Goal: Task Accomplishment & Management: Manage account settings

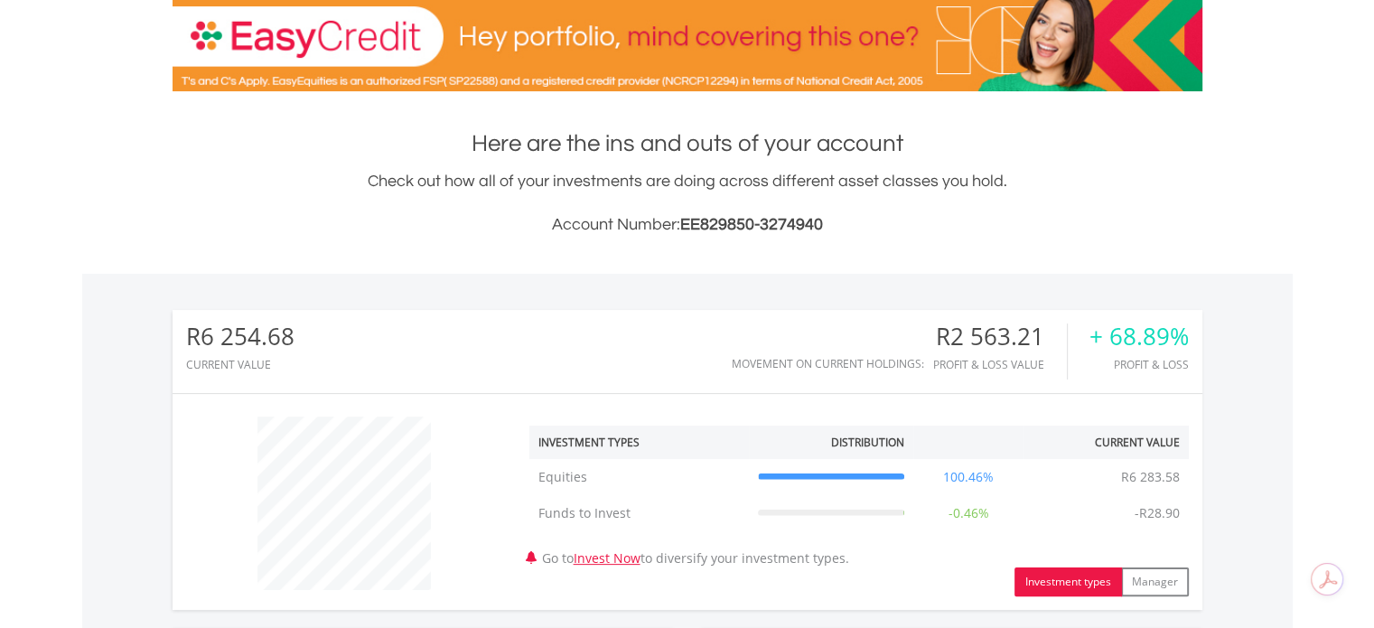
scroll to position [422, 0]
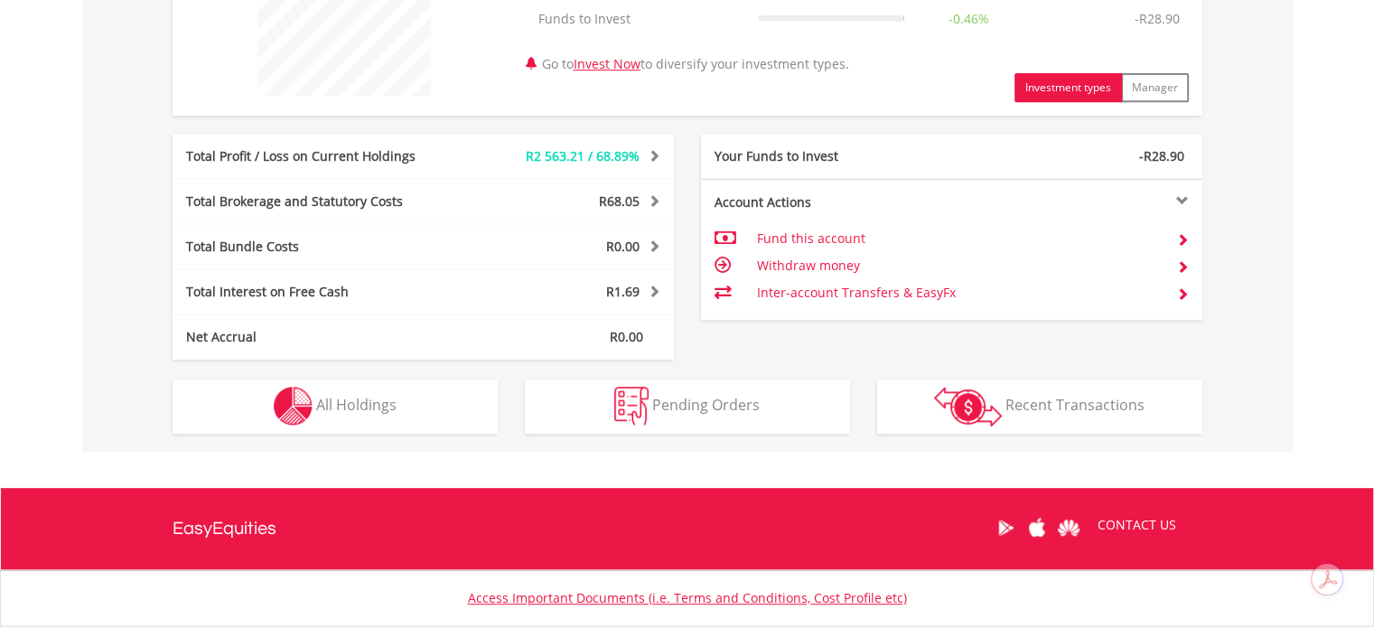
drag, startPoint x: 1387, startPoint y: 126, endPoint x: 1387, endPoint y: 430, distance: 304.4
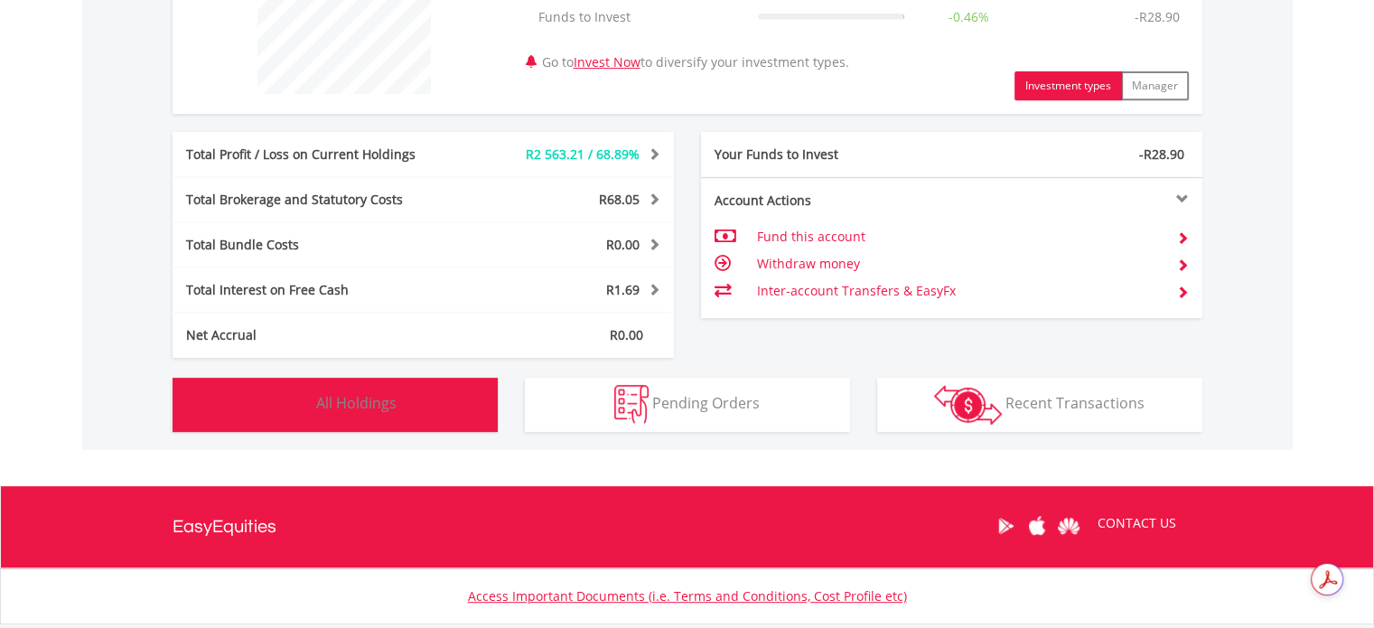
click at [402, 402] on button "Holdings All Holdings" at bounding box center [335, 405] width 325 height 54
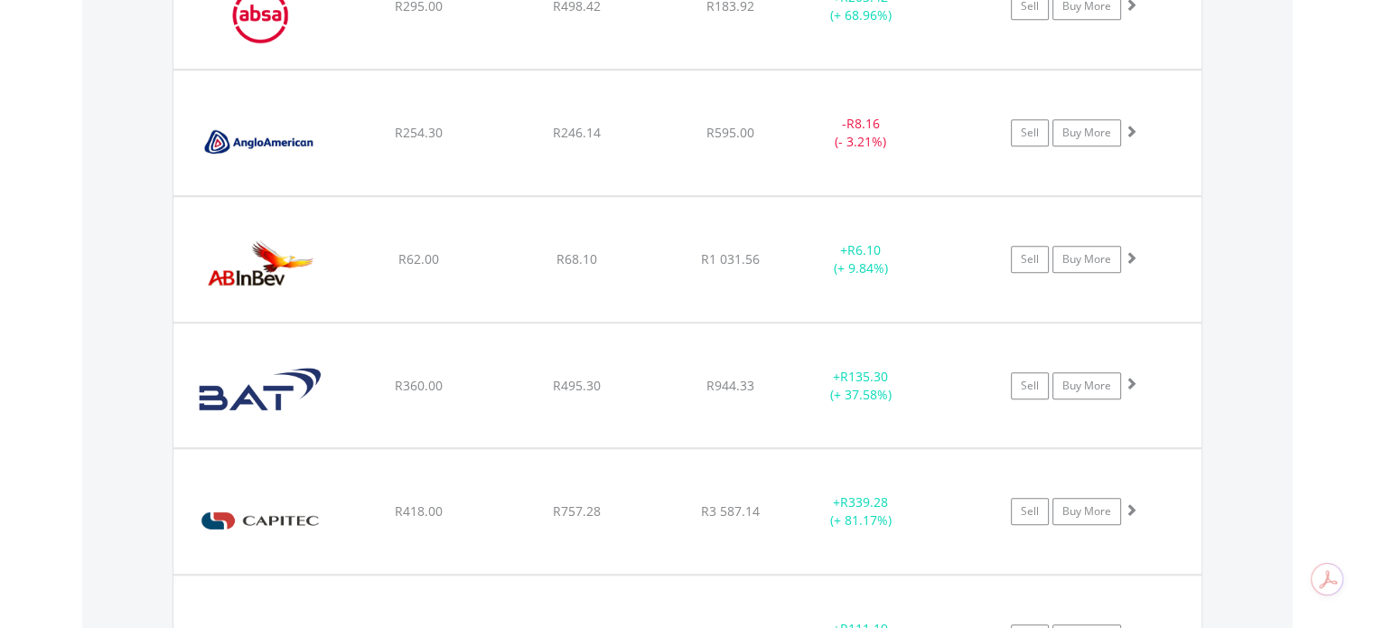
scroll to position [1432, 0]
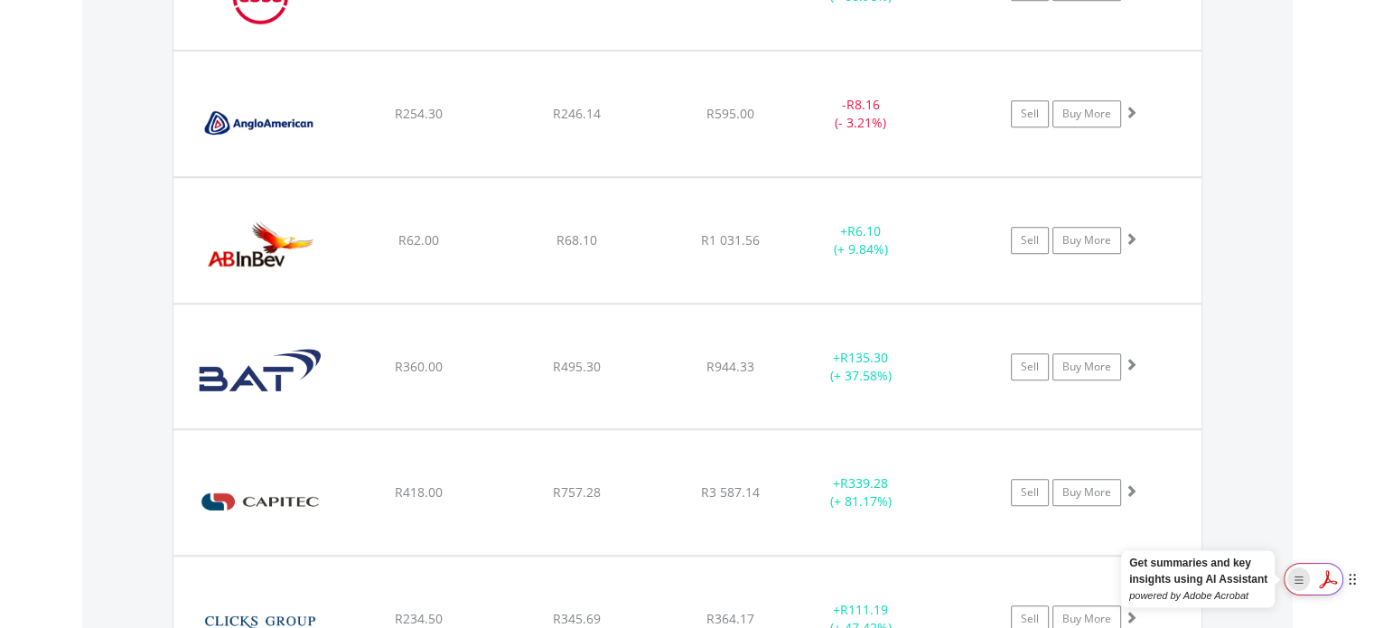
click at [1290, 581] on icon "Show Acrobat AI FAB View Settings" at bounding box center [1298, 578] width 19 height 15
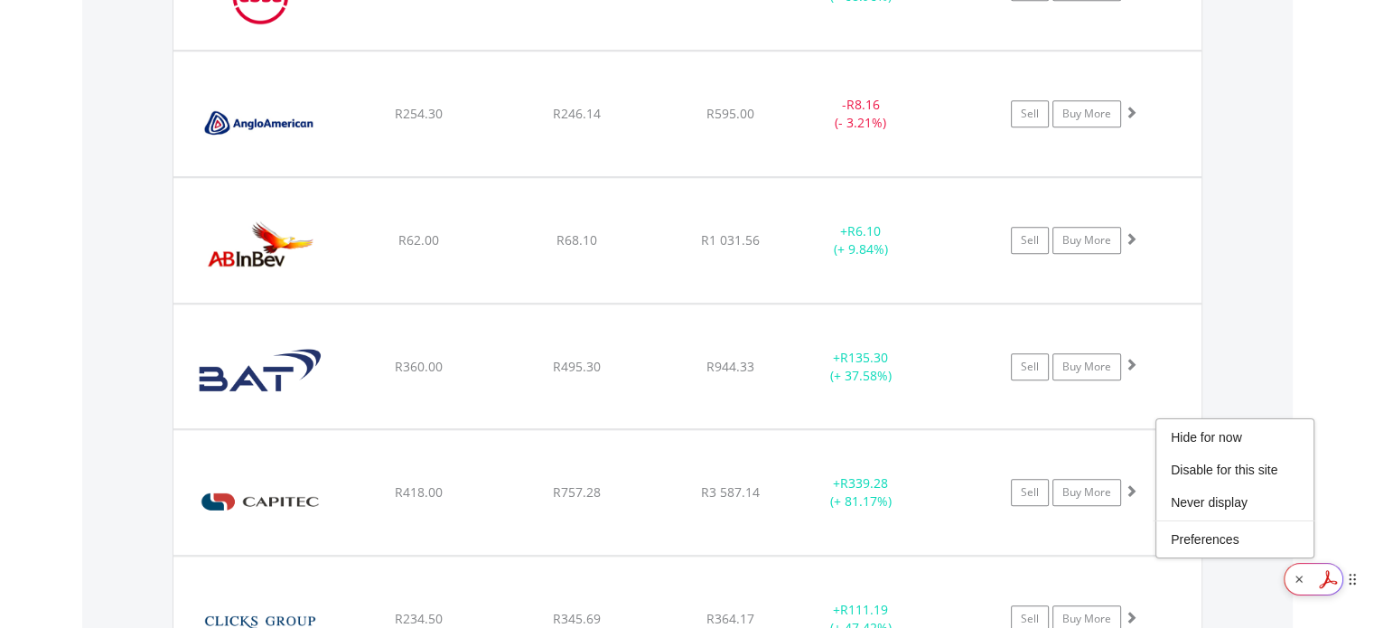
click at [1356, 576] on icon at bounding box center [1352, 580] width 13 height 14
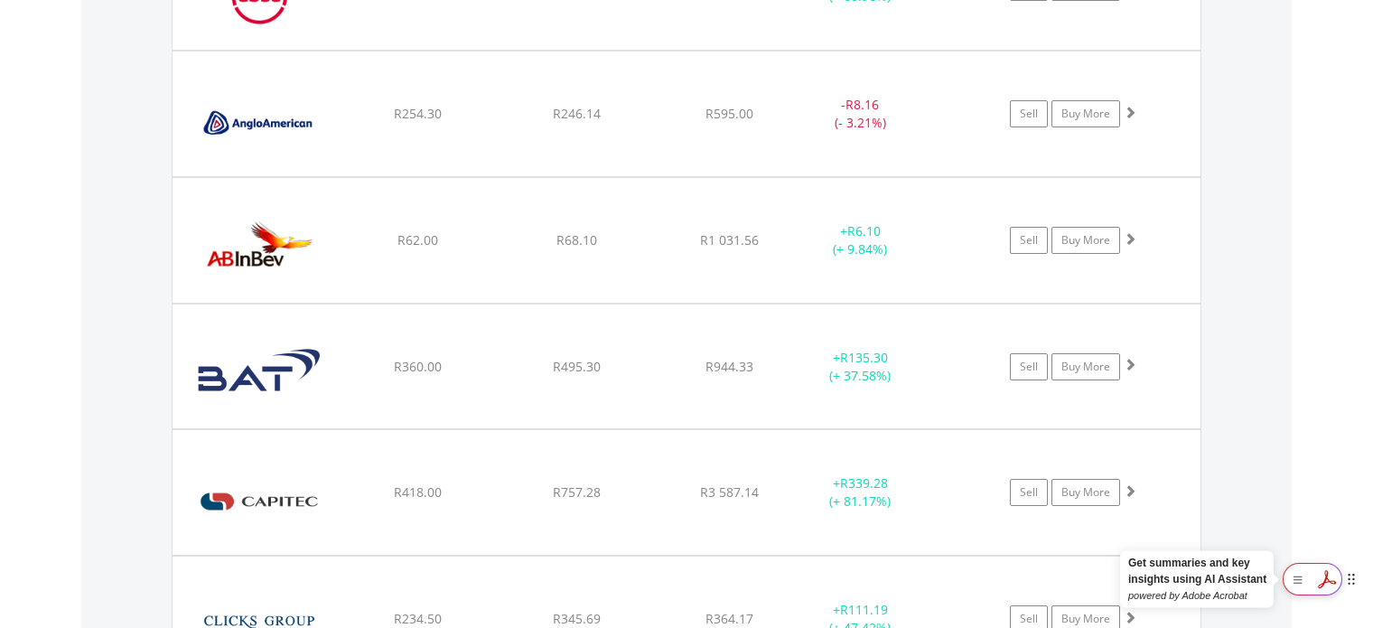
click at [1323, 578] on div "Hide for now Disable for this site Never display Preferences" at bounding box center [1313, 579] width 60 height 33
click at [1293, 581] on rect "Show Acrobat AI FAB View Settings" at bounding box center [1299, 580] width 13 height 13
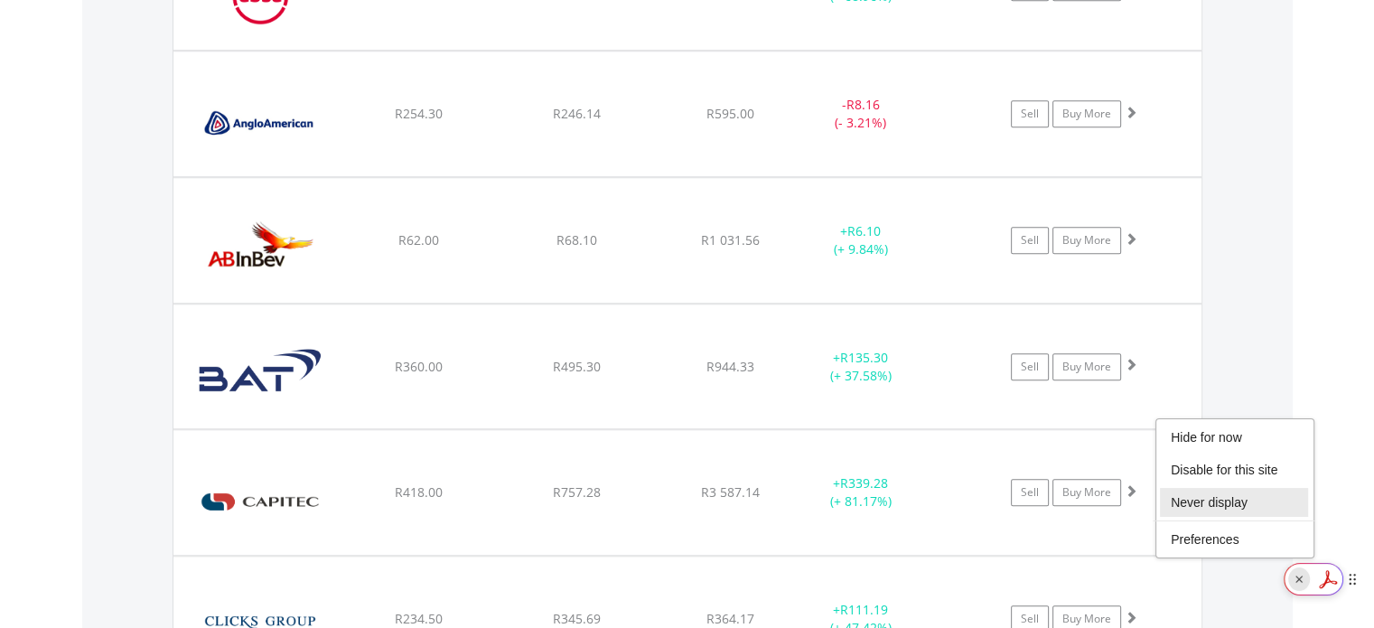
click at [1227, 510] on li "Never display" at bounding box center [1234, 502] width 148 height 29
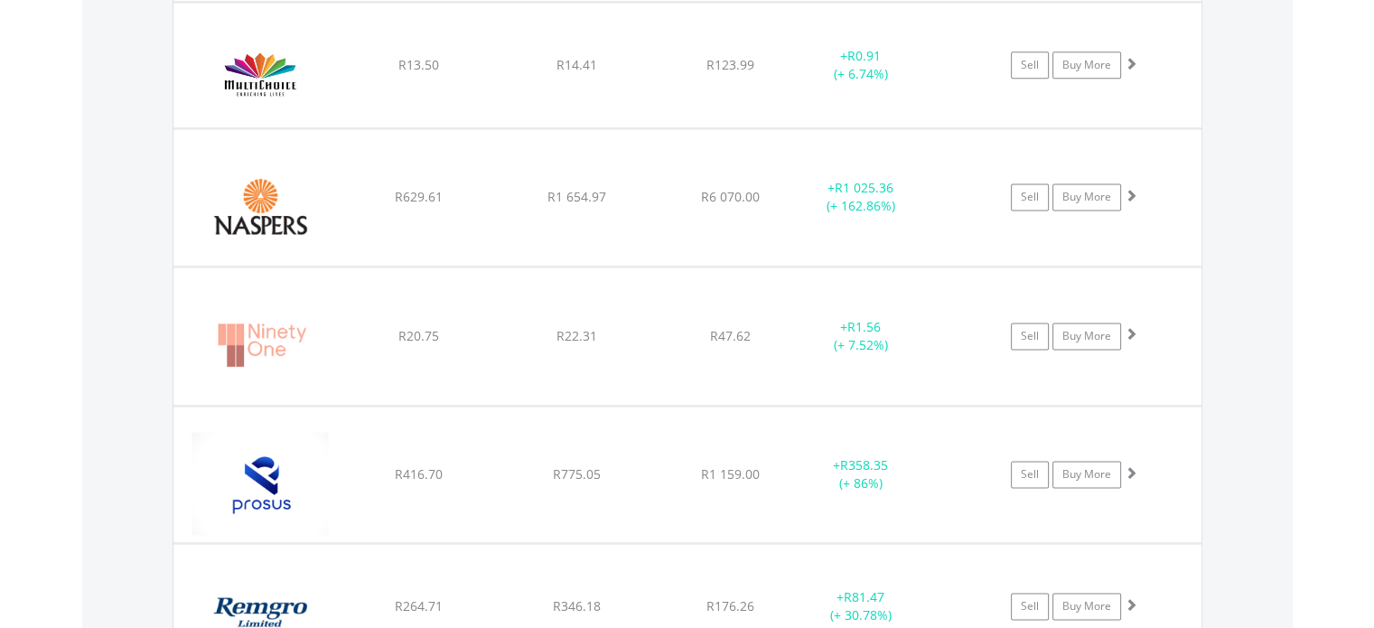
scroll to position [2486, 0]
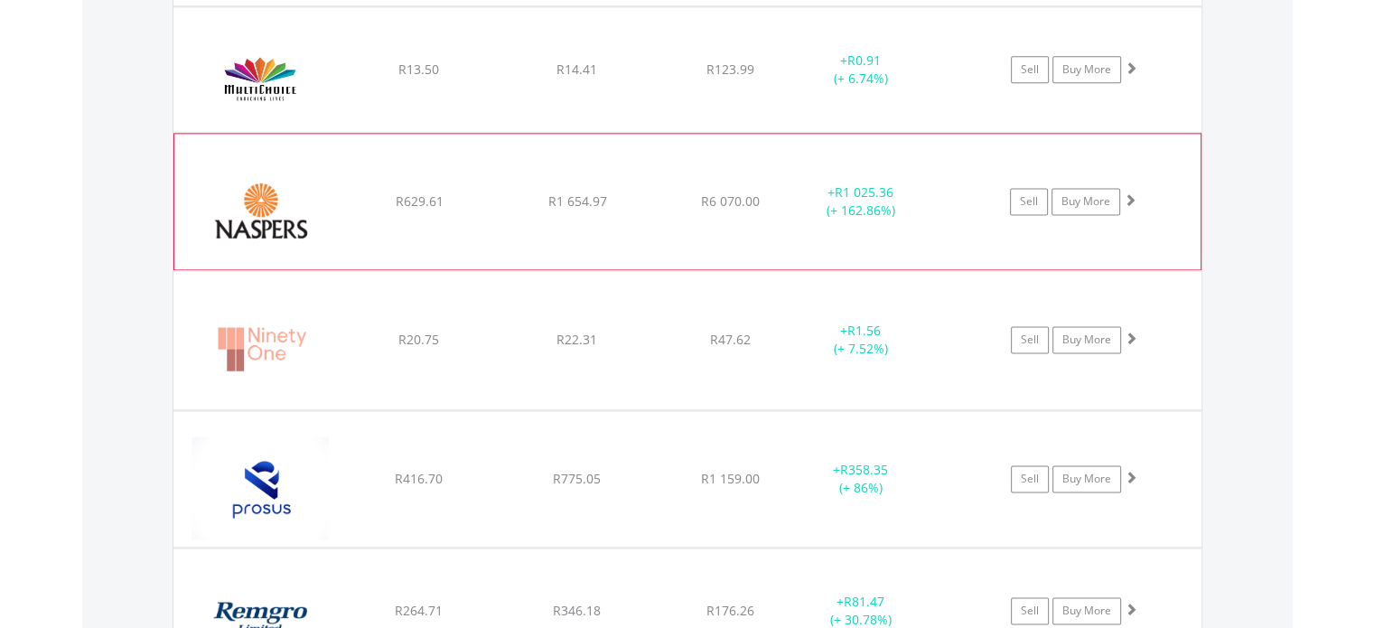
click at [1181, 209] on div "Sell Buy More" at bounding box center [1082, 201] width 236 height 27
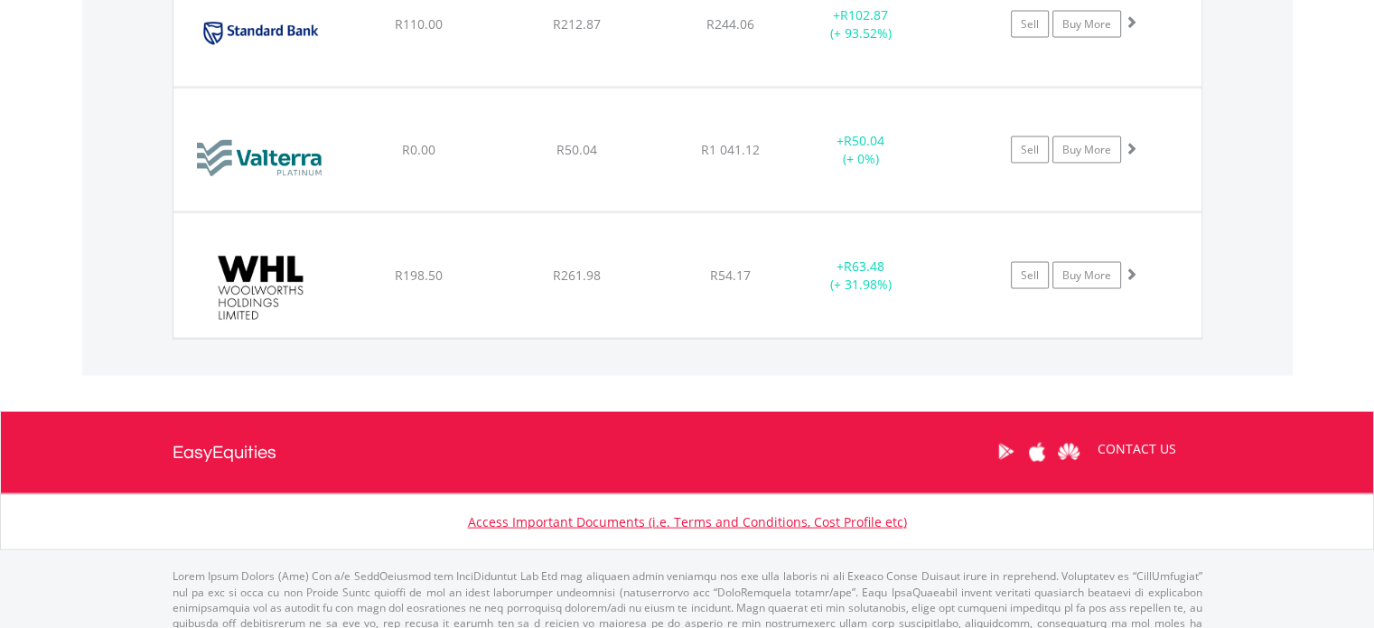
scroll to position [3700, 0]
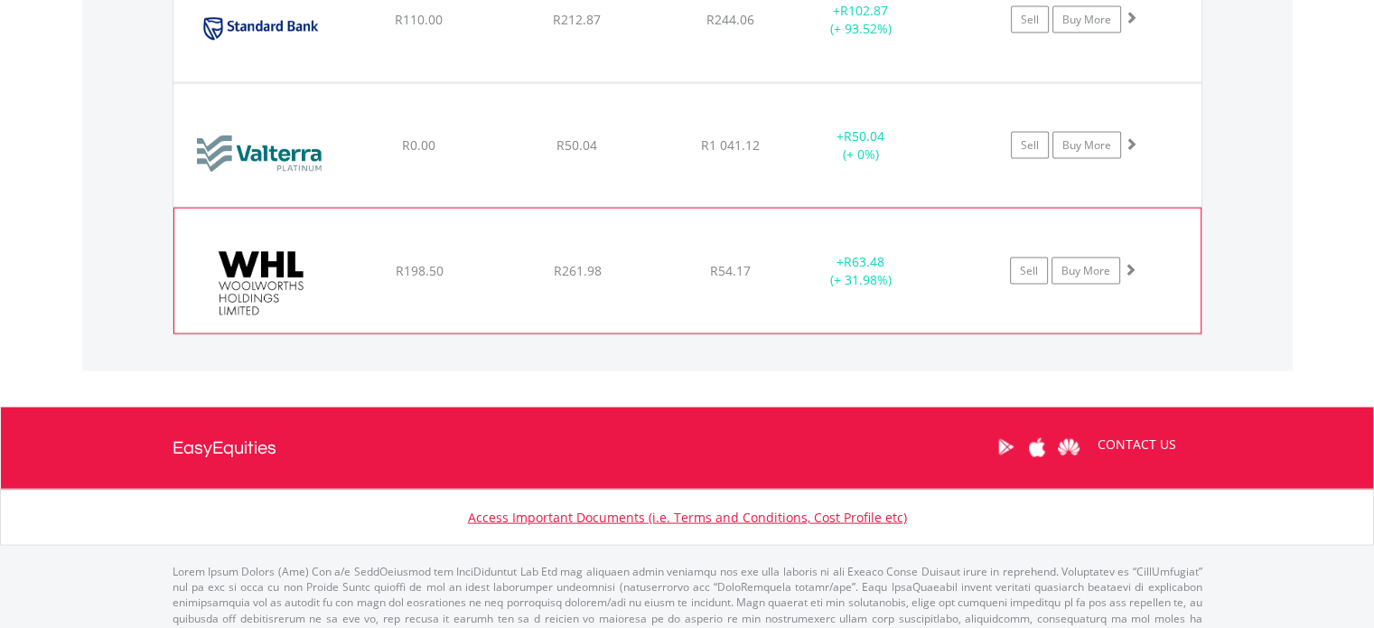
click at [1199, 306] on div "﻿ Woolworths Holdings Limited R198.50 R261.98 R54.17 + R63.48 (+ 31.98%) Sell B…" at bounding box center [687, 271] width 1026 height 125
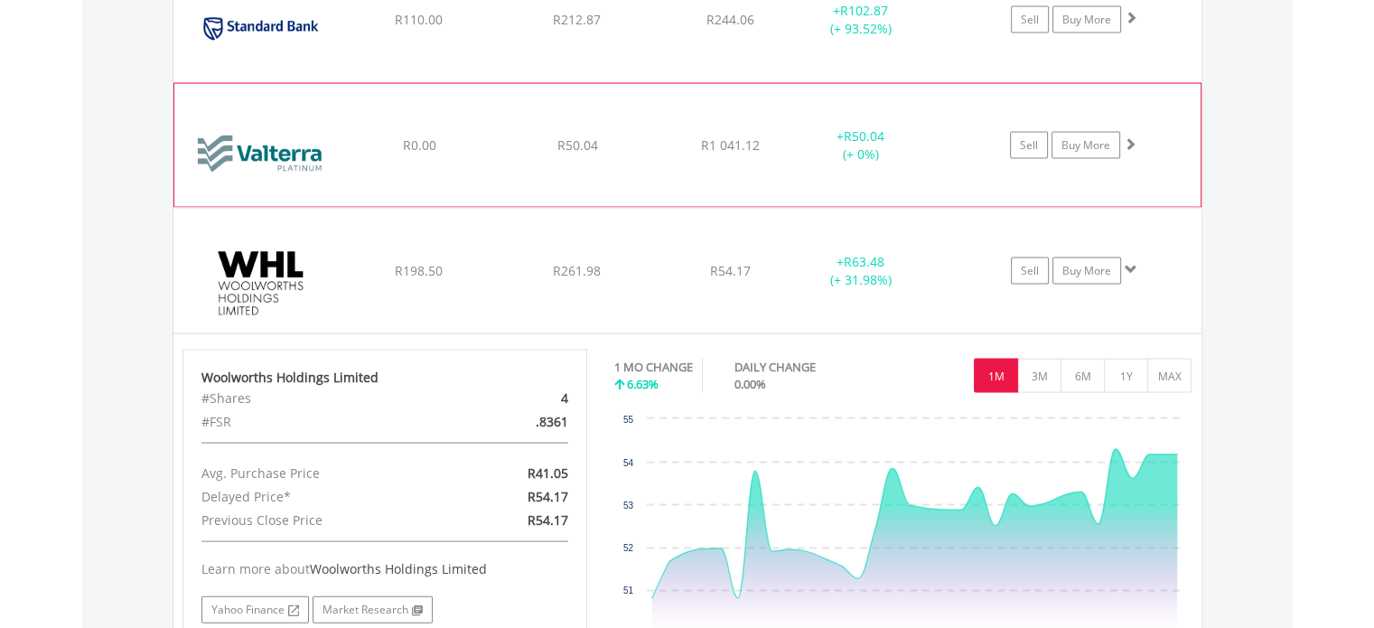
click at [974, 133] on div "Sell Buy More" at bounding box center [1082, 145] width 236 height 27
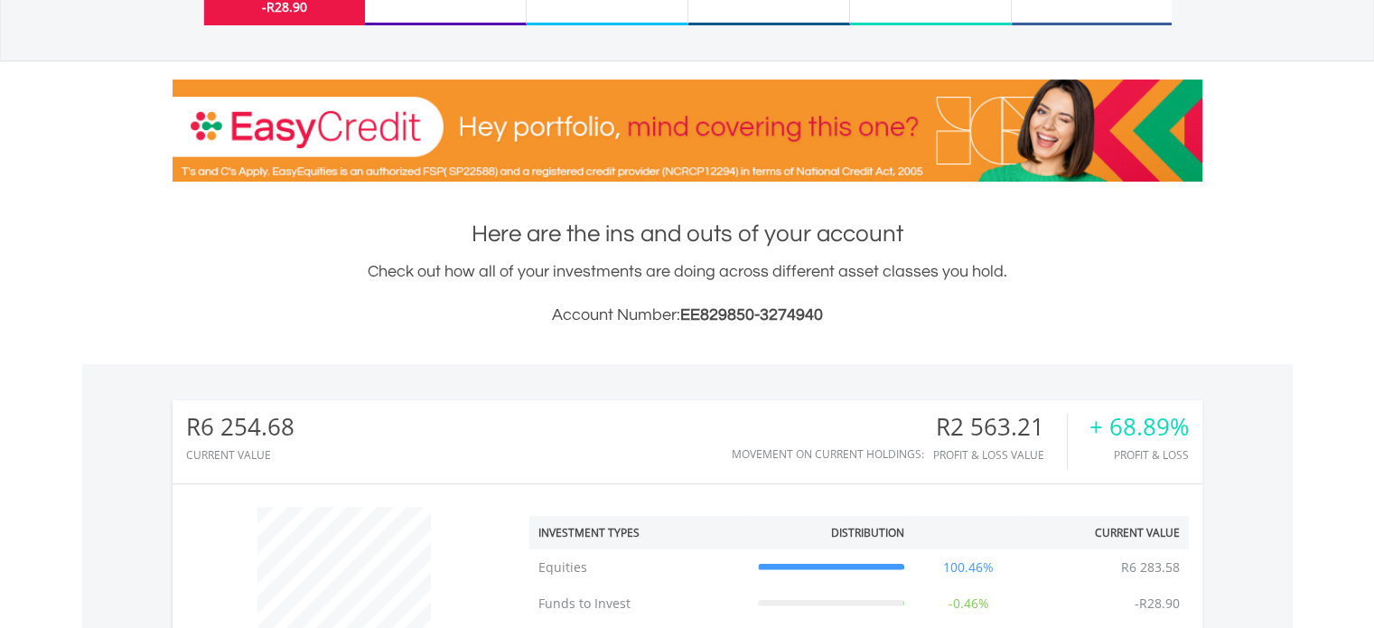
scroll to position [0, 0]
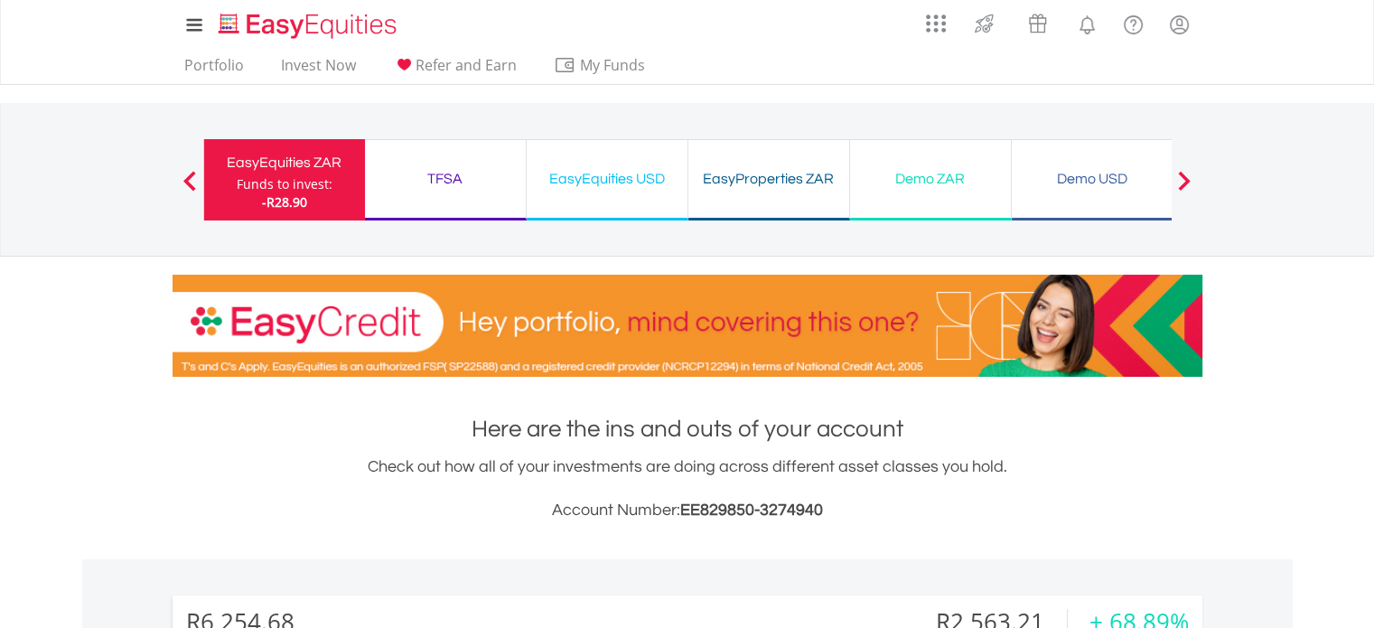
click at [448, 200] on div "TFSA Funds to invest: -R28.90" at bounding box center [446, 179] width 162 height 81
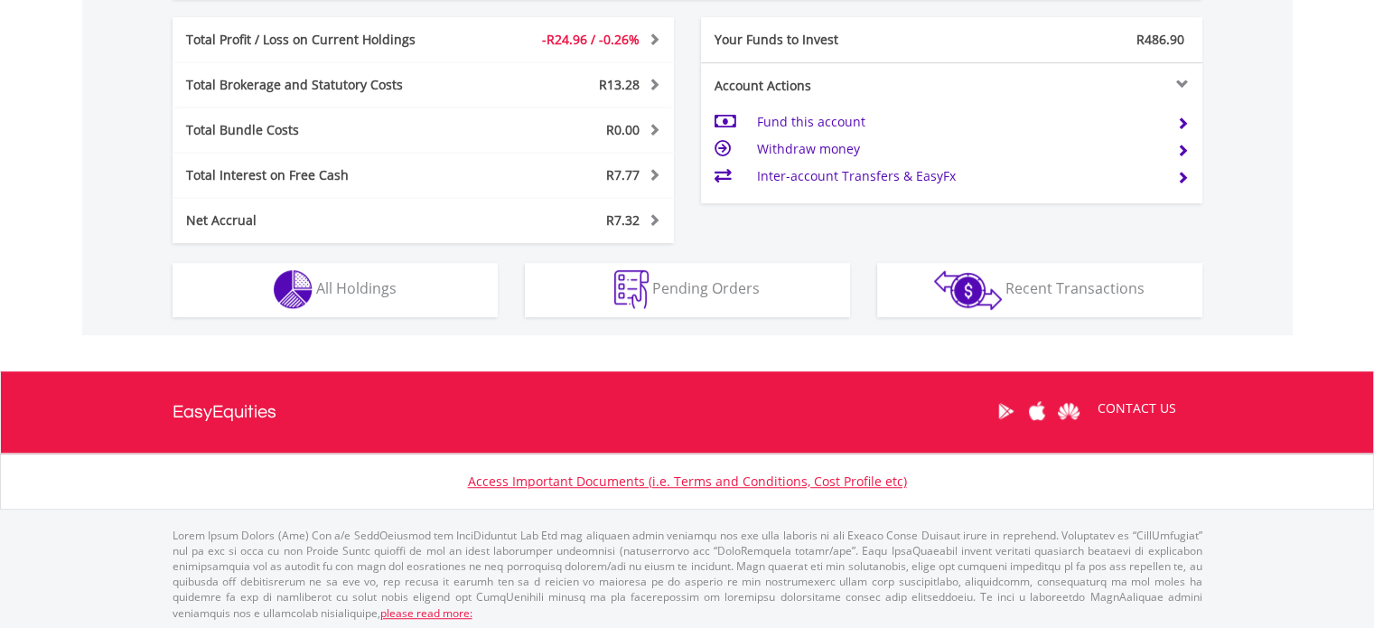
scroll to position [1006, 0]
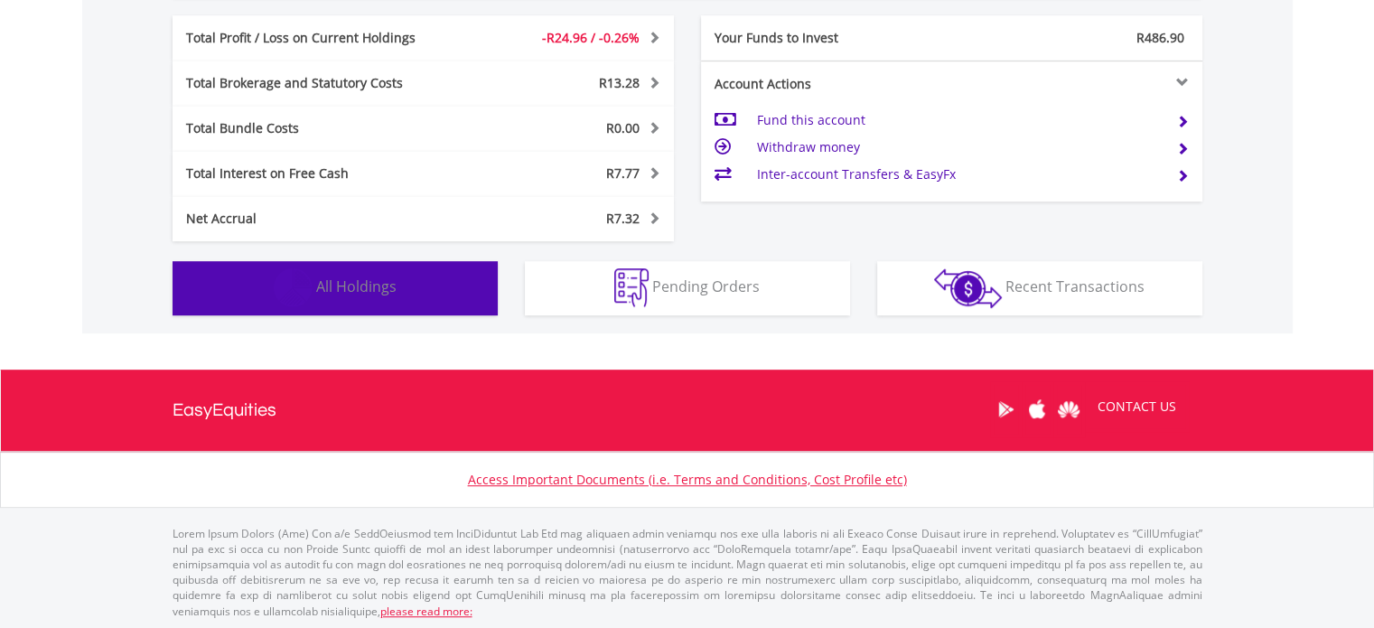
click at [418, 269] on button "Holdings All Holdings" at bounding box center [335, 288] width 325 height 54
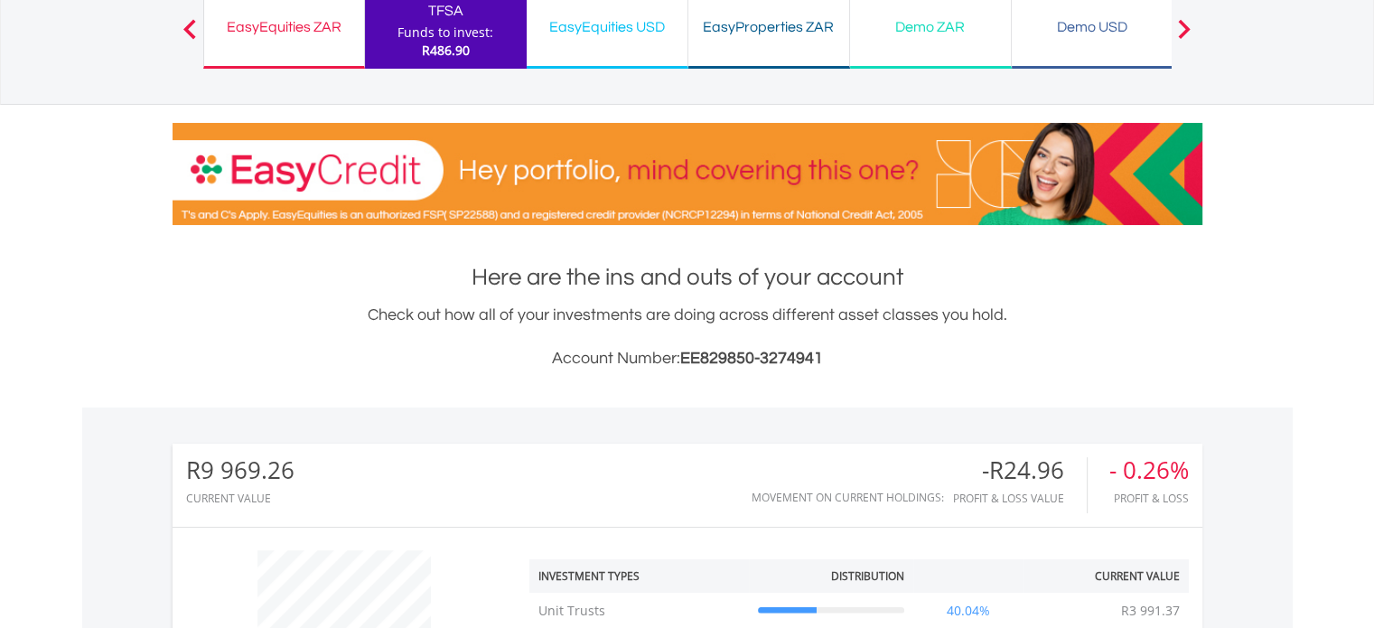
scroll to position [81, 0]
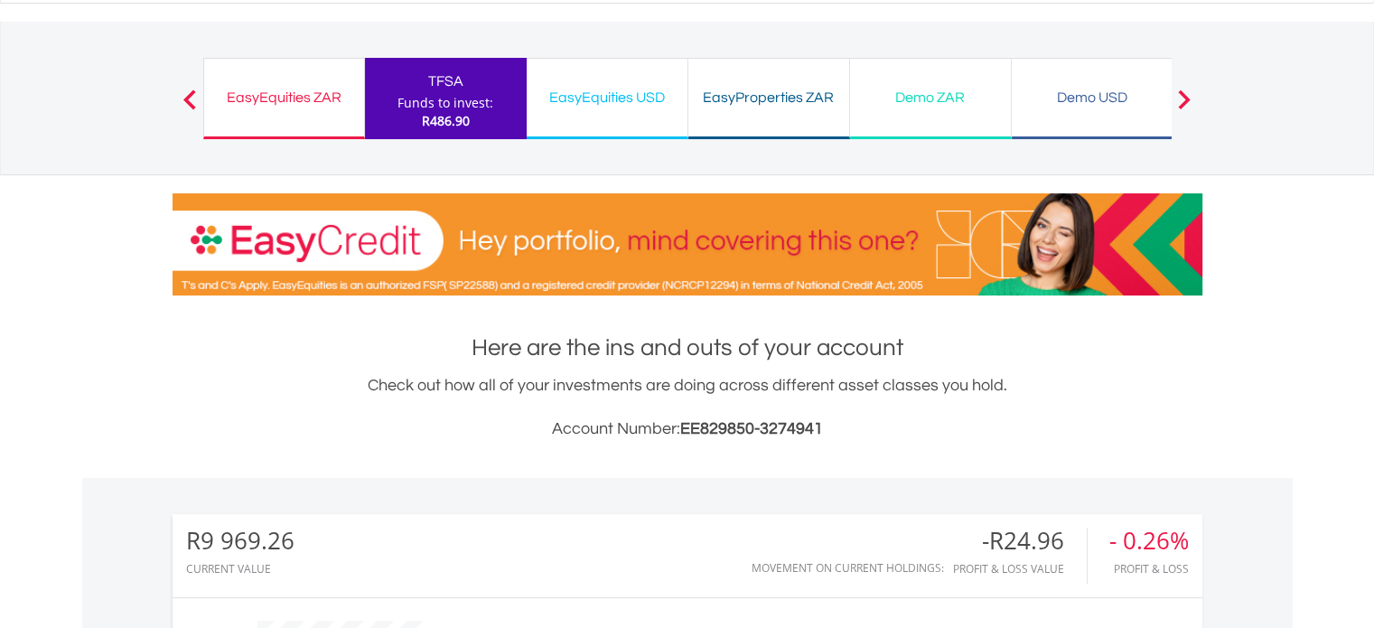
click at [659, 97] on div "EasyEquities USD" at bounding box center [607, 97] width 139 height 25
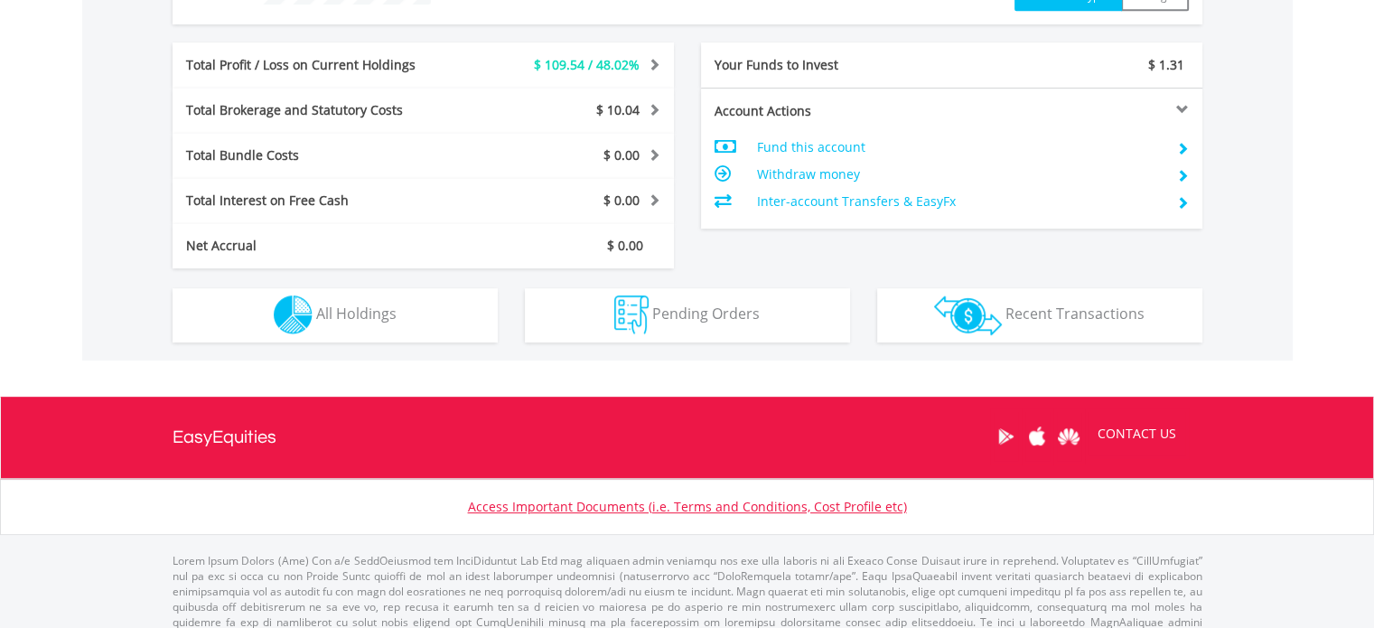
scroll to position [875, 0]
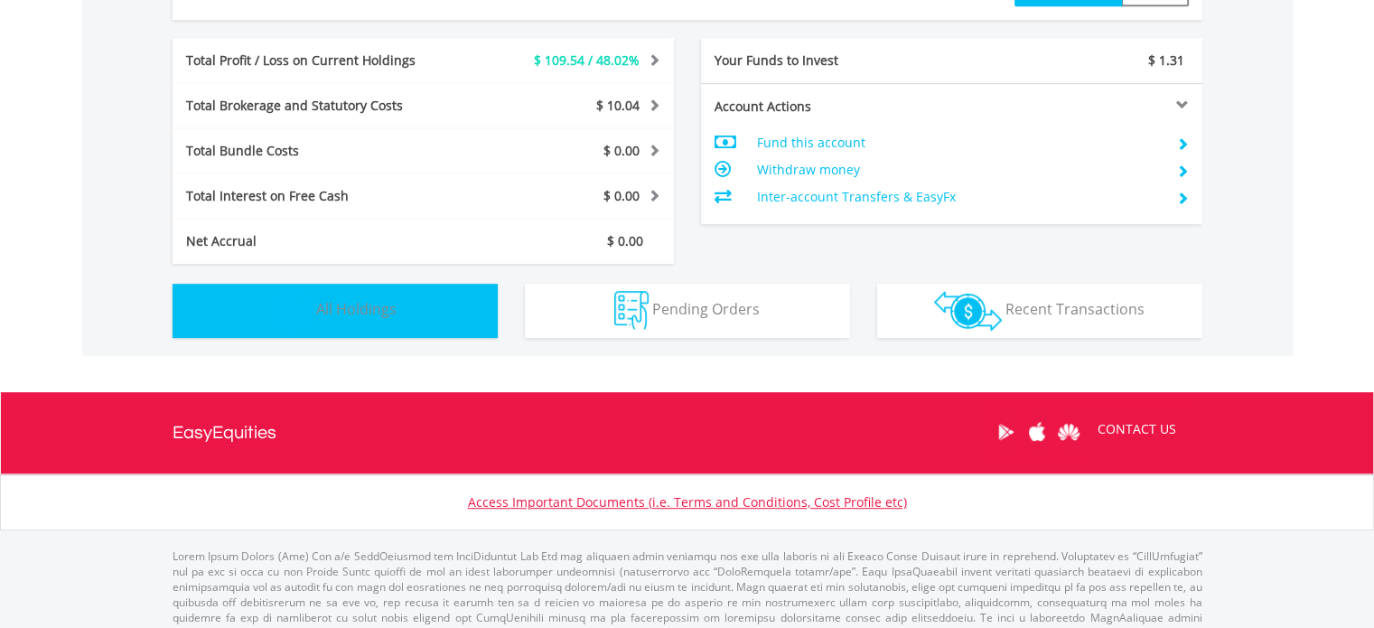
click at [408, 313] on button "Holdings All Holdings" at bounding box center [335, 311] width 325 height 54
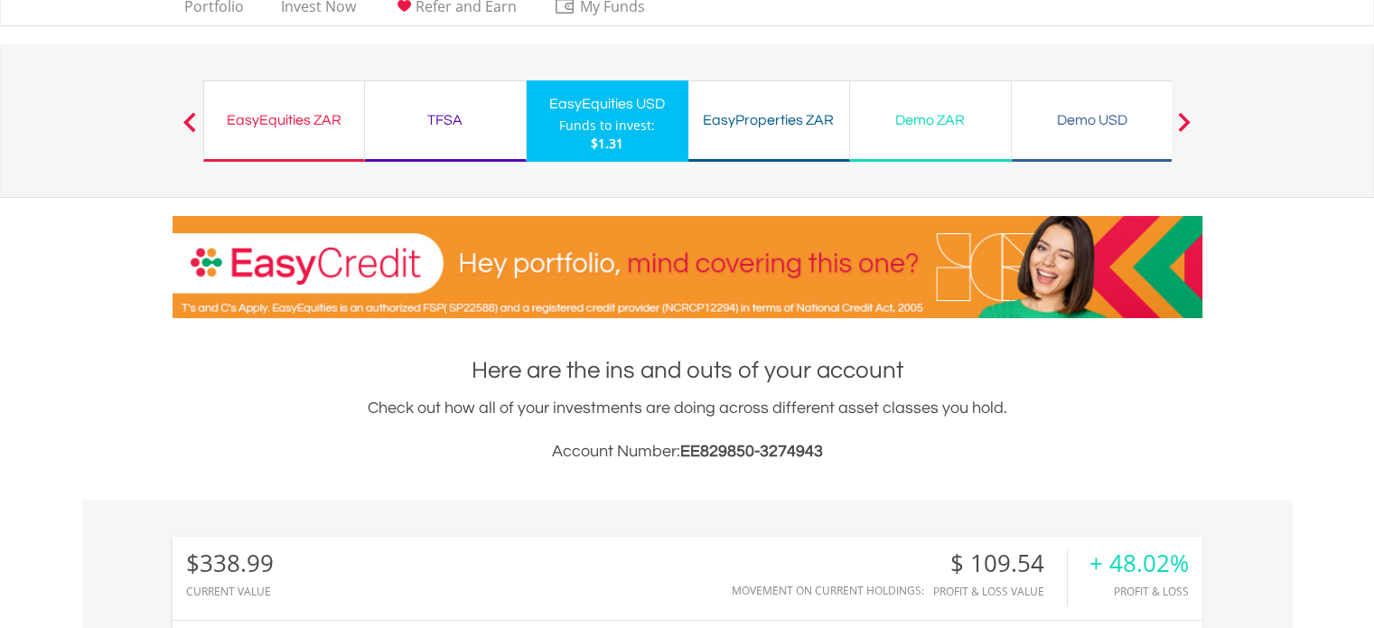
scroll to position [0, 0]
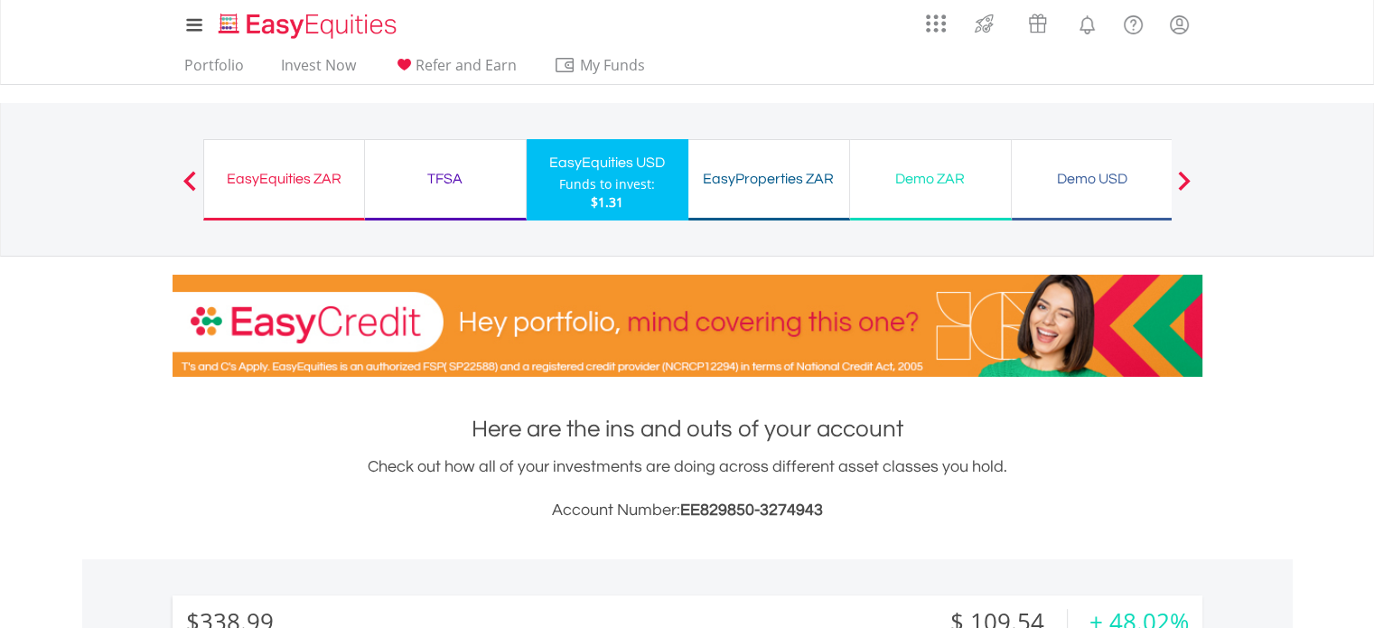
click at [719, 179] on div "EasyProperties ZAR" at bounding box center [768, 178] width 139 height 25
click at [1182, 178] on span at bounding box center [1184, 181] width 13 height 20
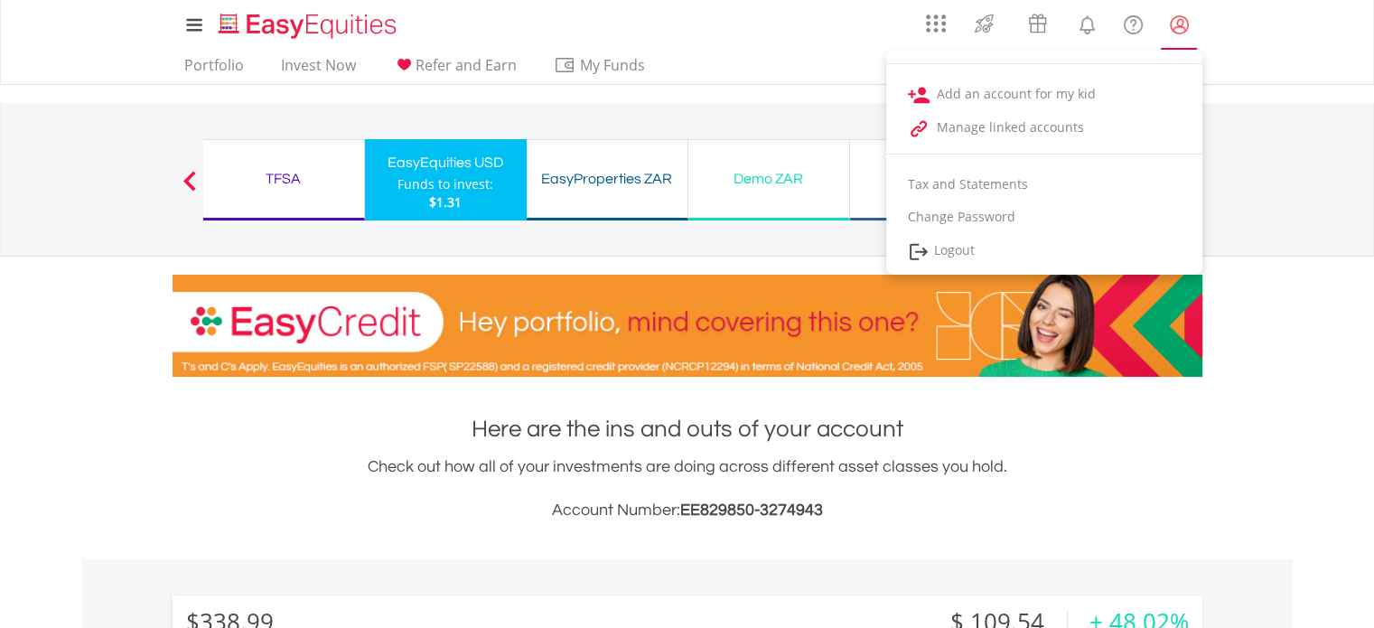
click at [1182, 24] on lord-icon "My Profile" at bounding box center [1179, 25] width 23 height 23
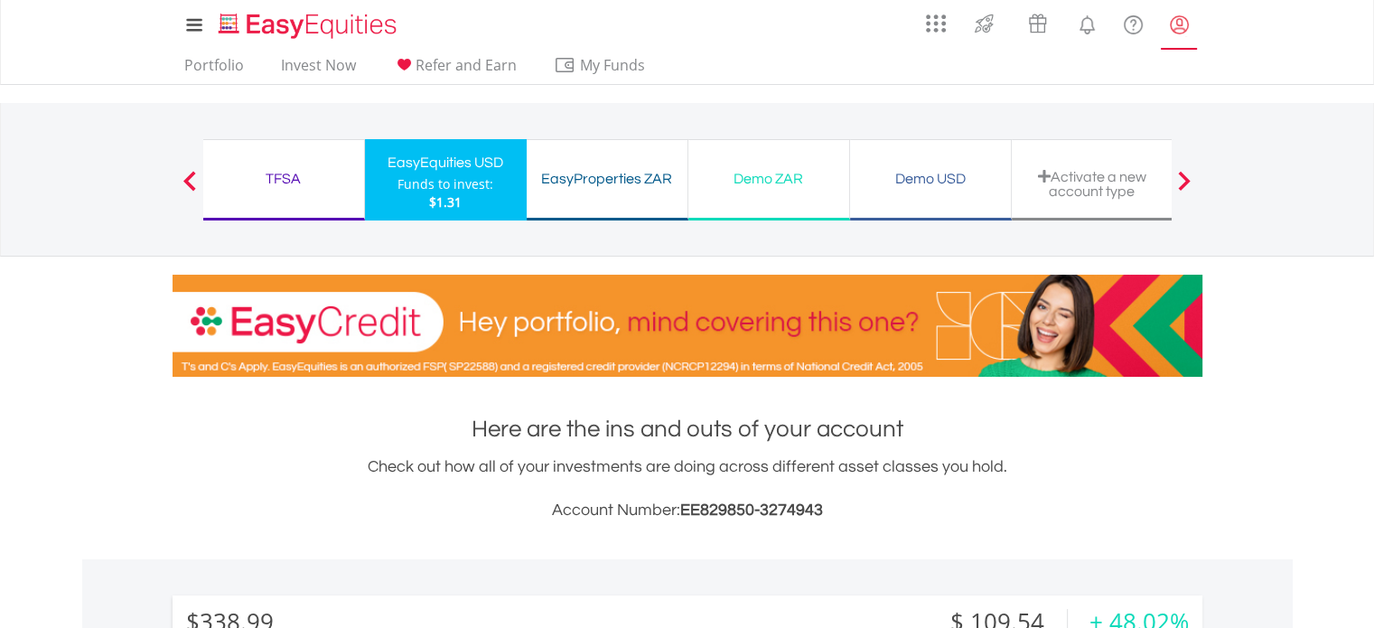
click at [1180, 26] on lord-icon "My Profile" at bounding box center [1179, 25] width 23 height 23
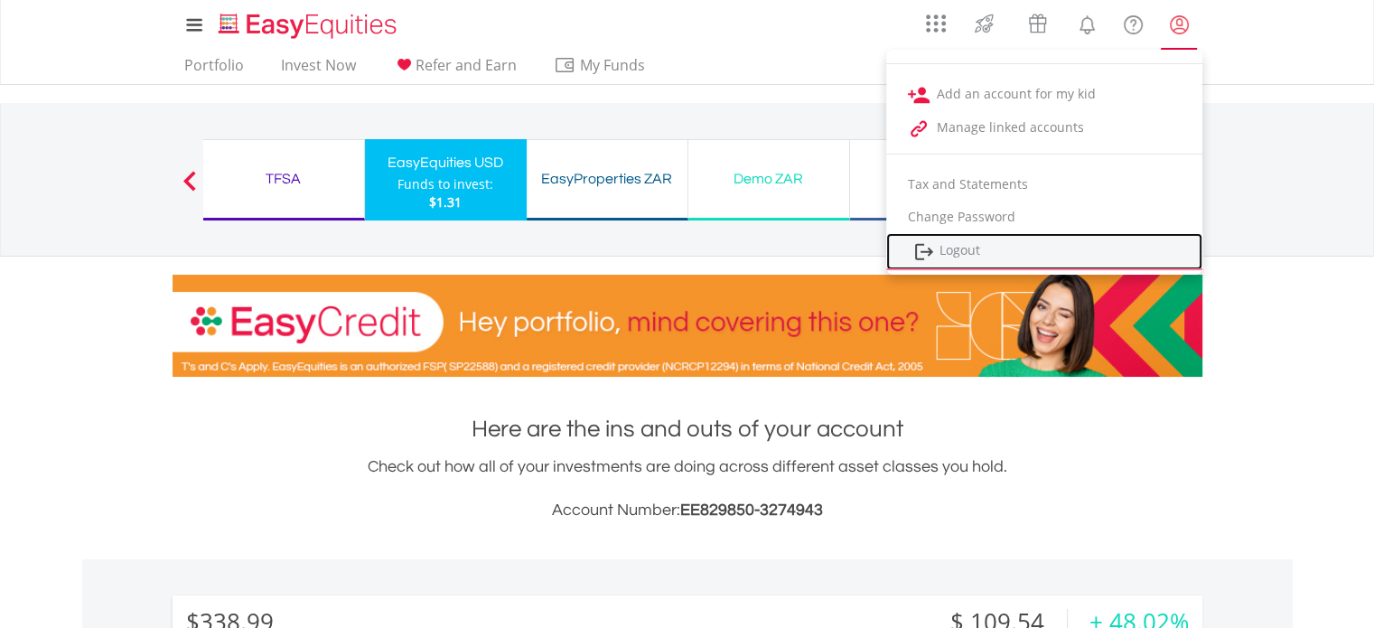
click at [941, 264] on link "Logout" at bounding box center [1044, 251] width 316 height 37
